Goal: Information Seeking & Learning: Compare options

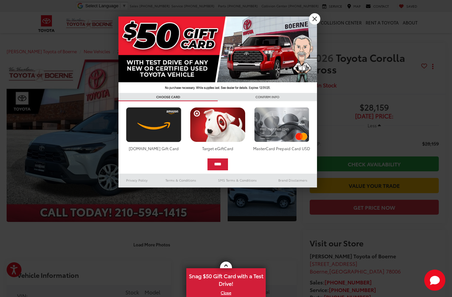
click at [318, 22] on link "X" at bounding box center [314, 18] width 11 height 11
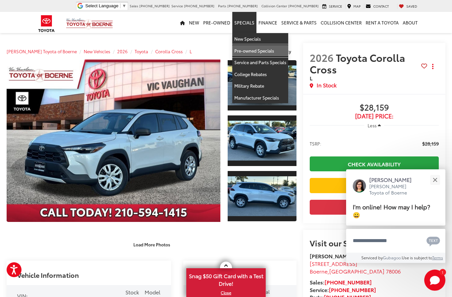
click at [273, 52] on link "Pre-owned Specials" at bounding box center [260, 51] width 56 height 12
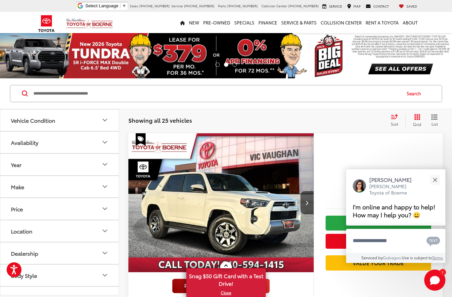
click at [115, 185] on button "Make" at bounding box center [59, 186] width 119 height 21
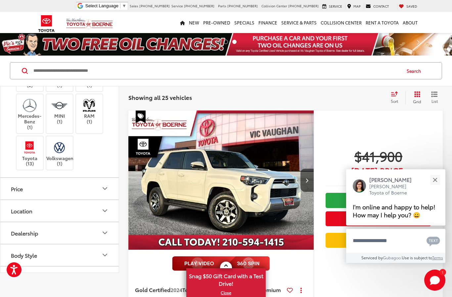
scroll to position [124, 0]
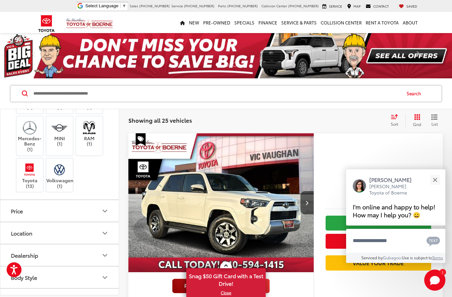
click at [33, 177] on img at bounding box center [29, 170] width 18 height 16
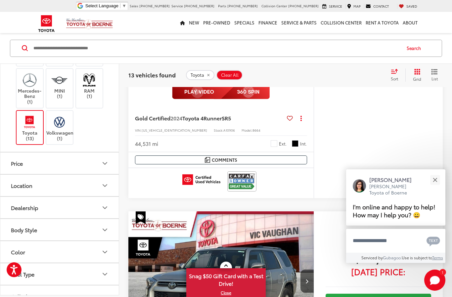
scroll to position [1012, 0]
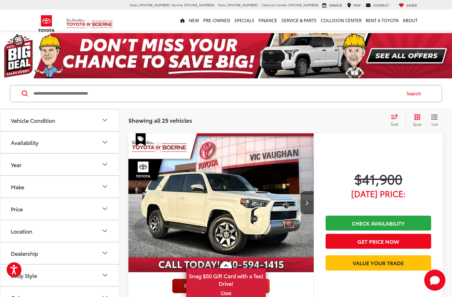
scroll to position [1012, 0]
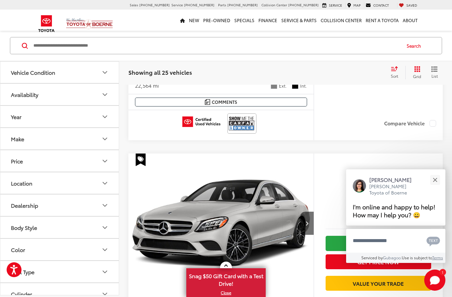
click at [439, 173] on button "Close" at bounding box center [434, 180] width 14 height 14
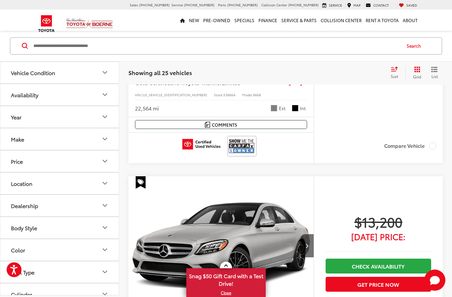
scroll to position [1011, 0]
